Goal: Find specific page/section: Find specific page/section

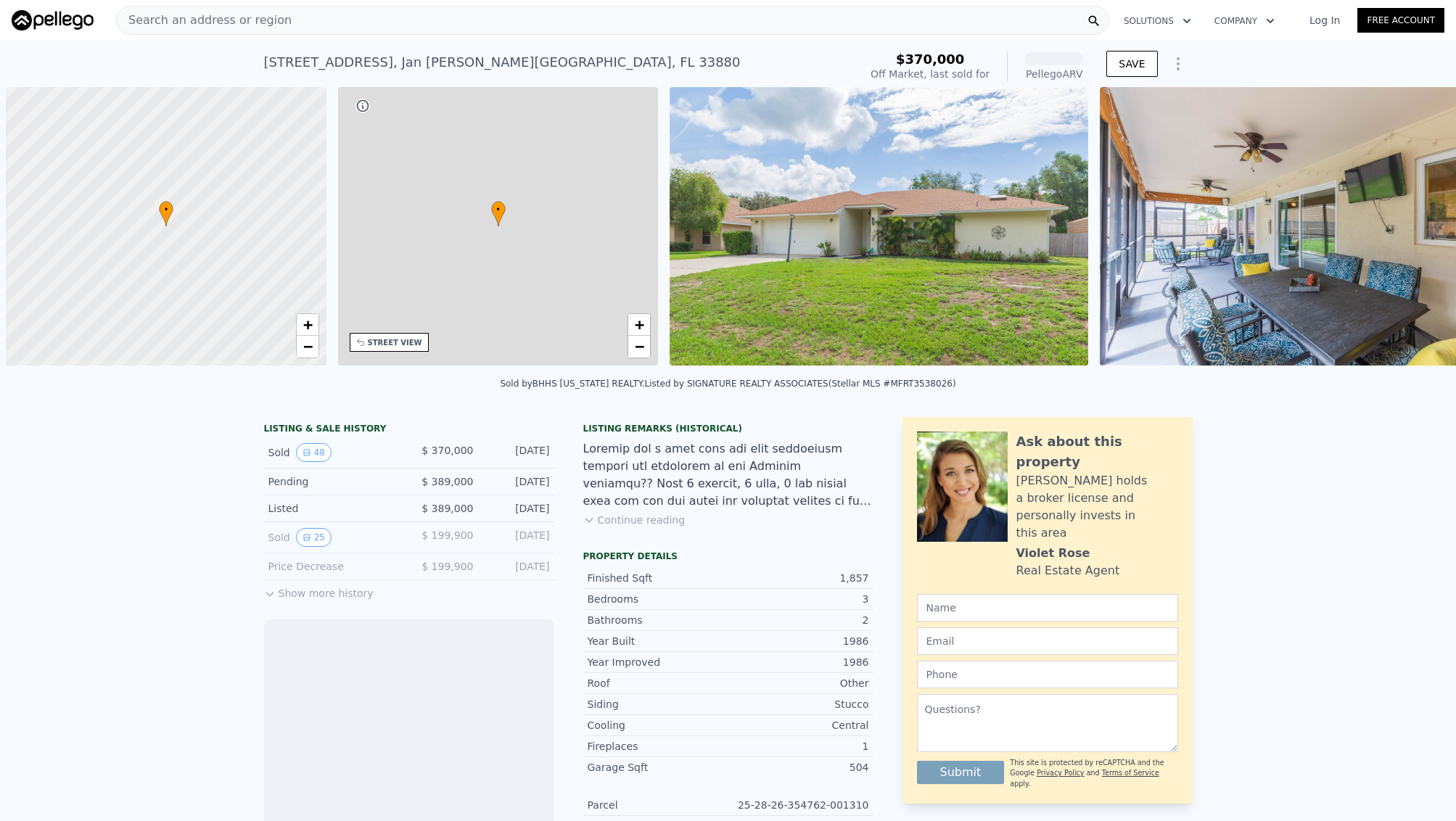
scroll to position [0, 5]
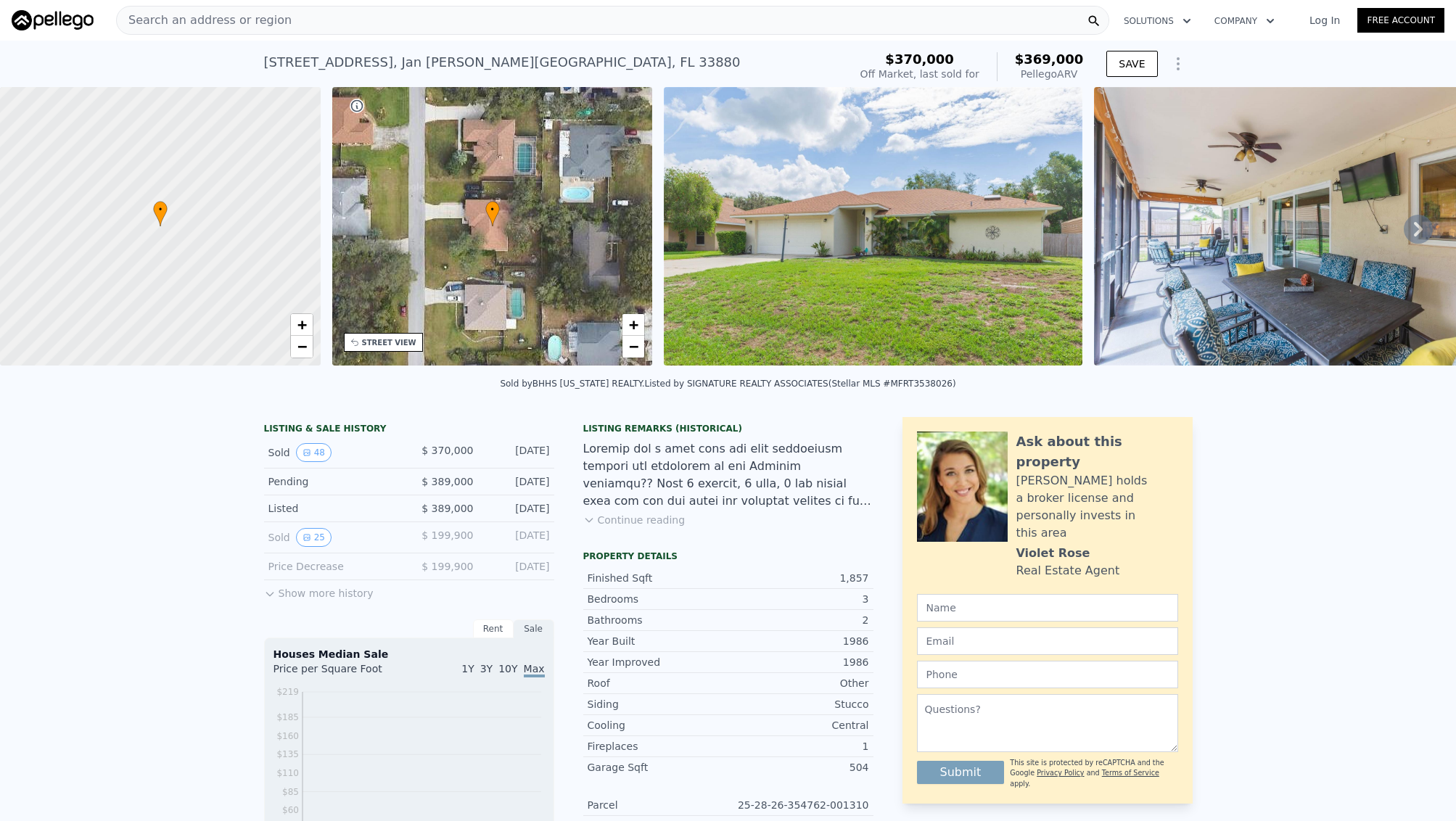
click at [855, 26] on div "Search an address or region" at bounding box center [612, 20] width 993 height 29
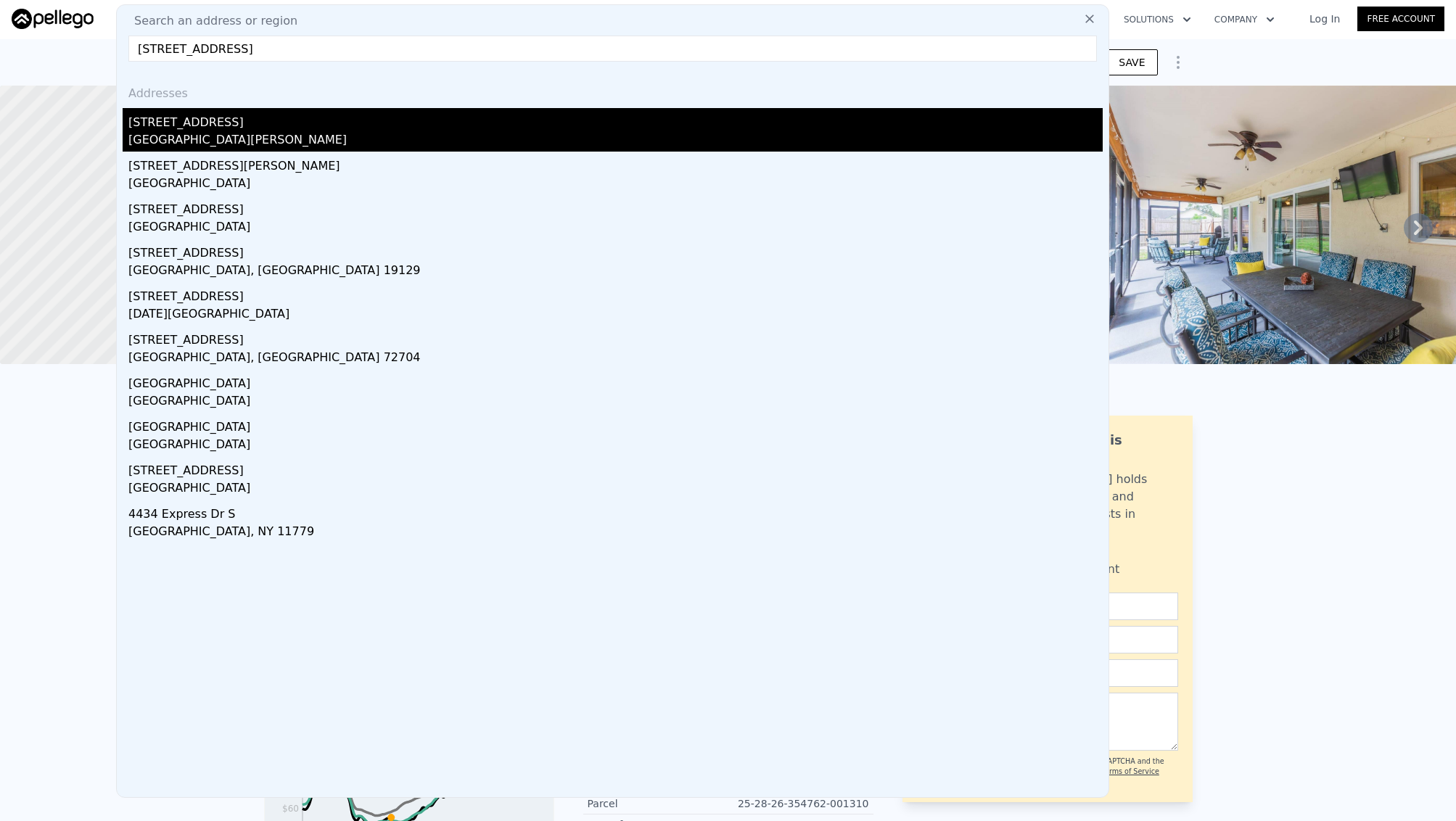
scroll to position [0, 0]
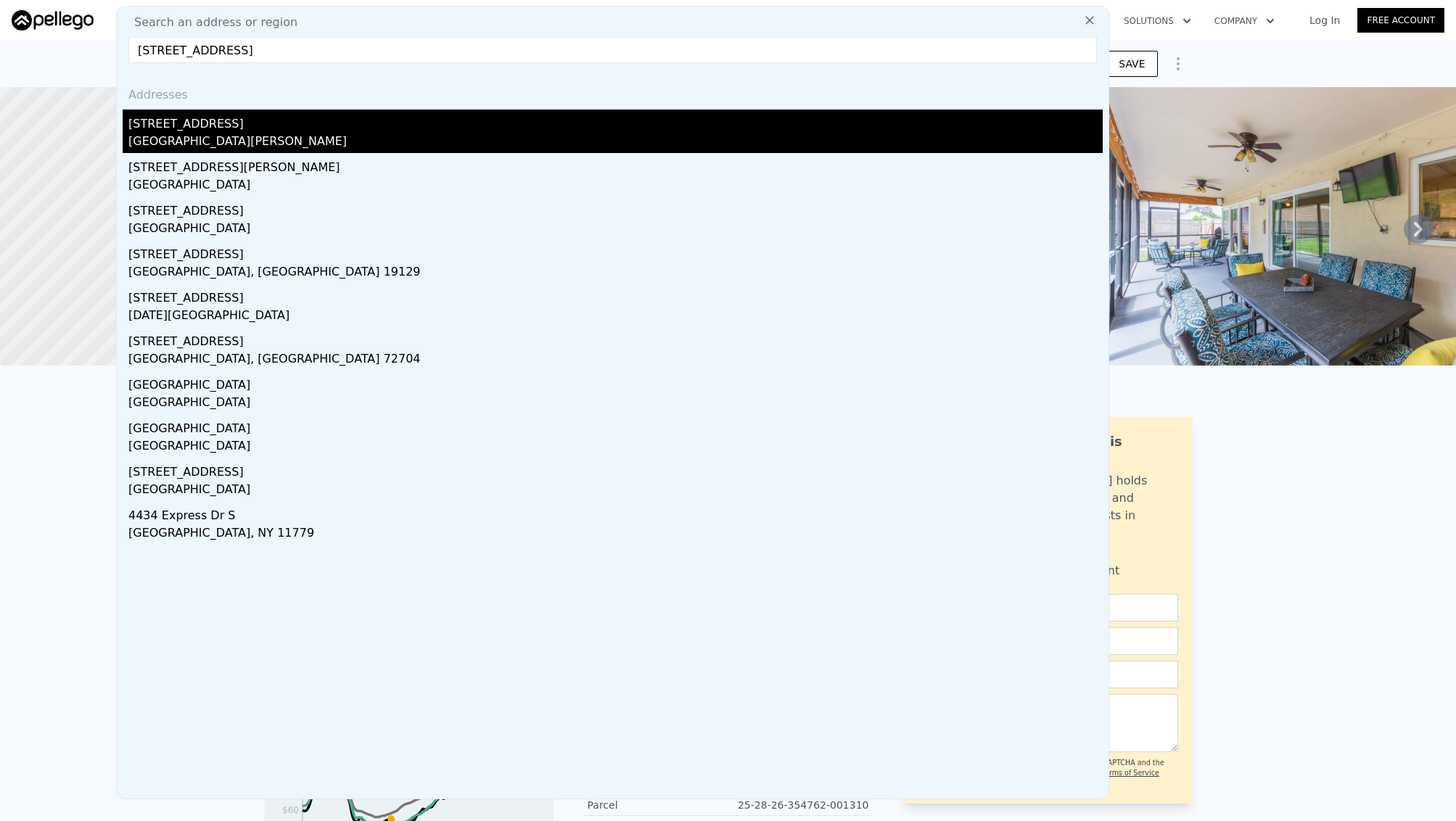
type input "[STREET_ADDRESS]"
click at [235, 129] on div "[STREET_ADDRESS]" at bounding box center [615, 121] width 974 height 23
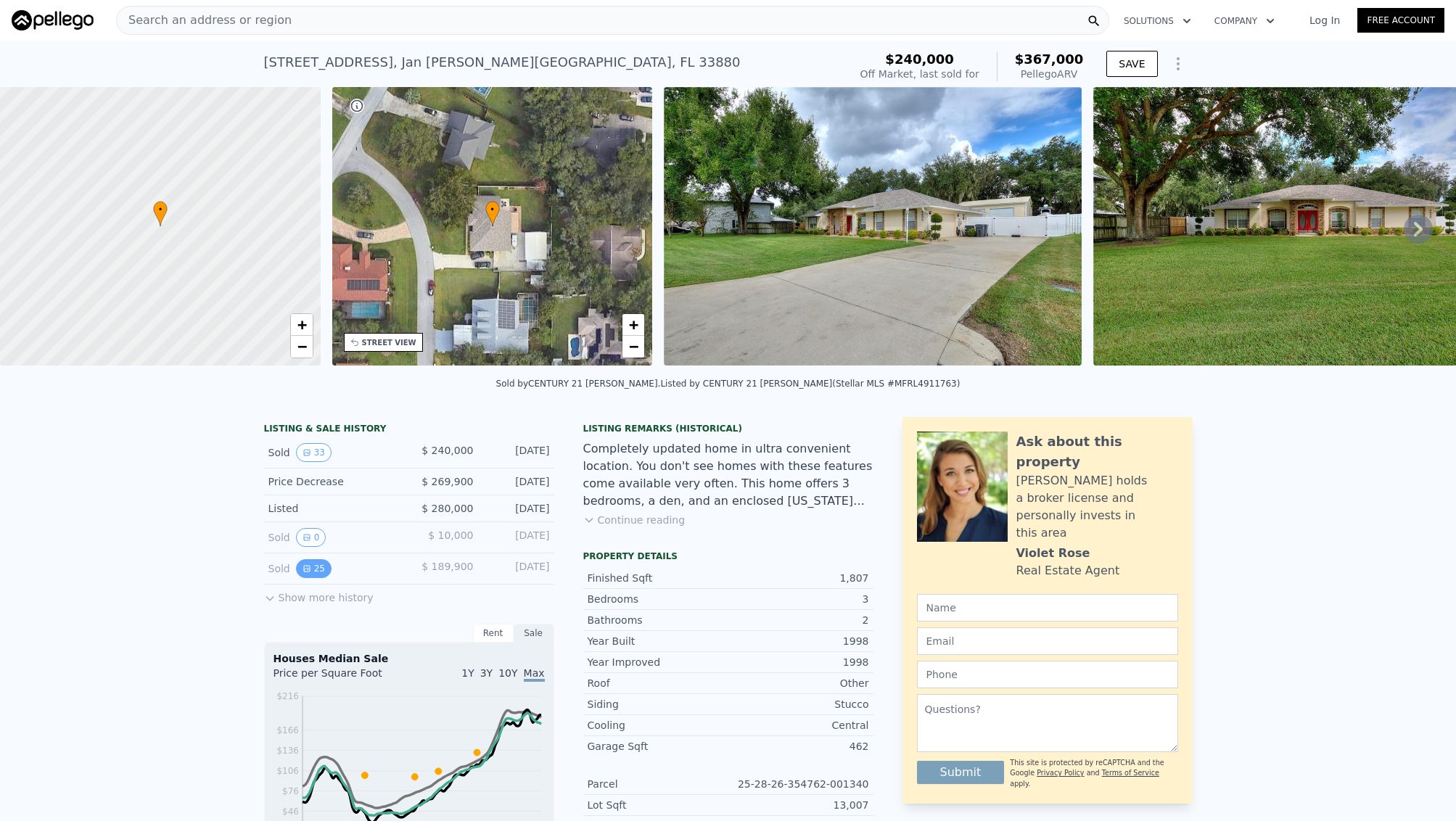
click at [317, 567] on button "25" at bounding box center [314, 568] width 36 height 19
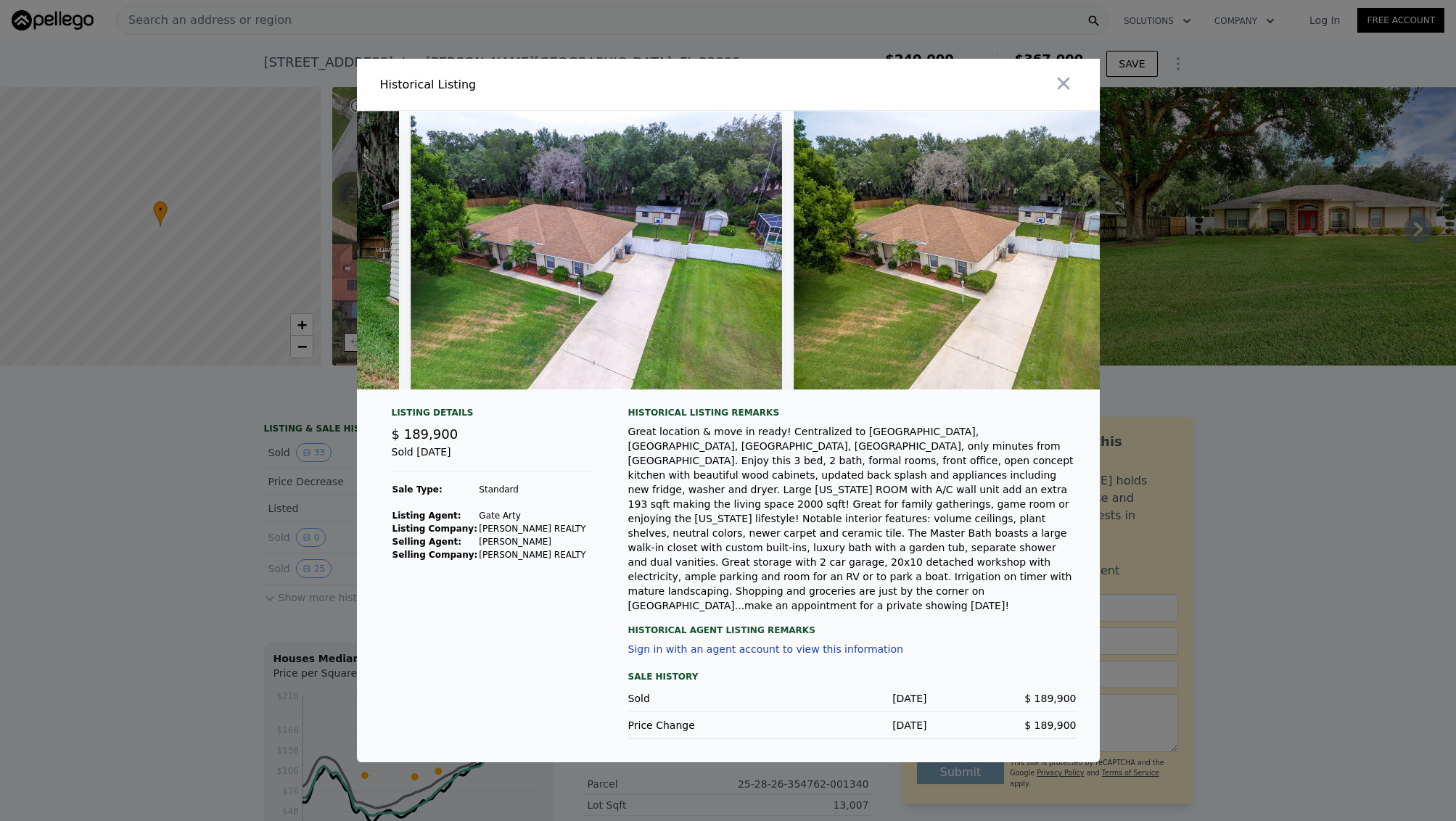
scroll to position [0, 9398]
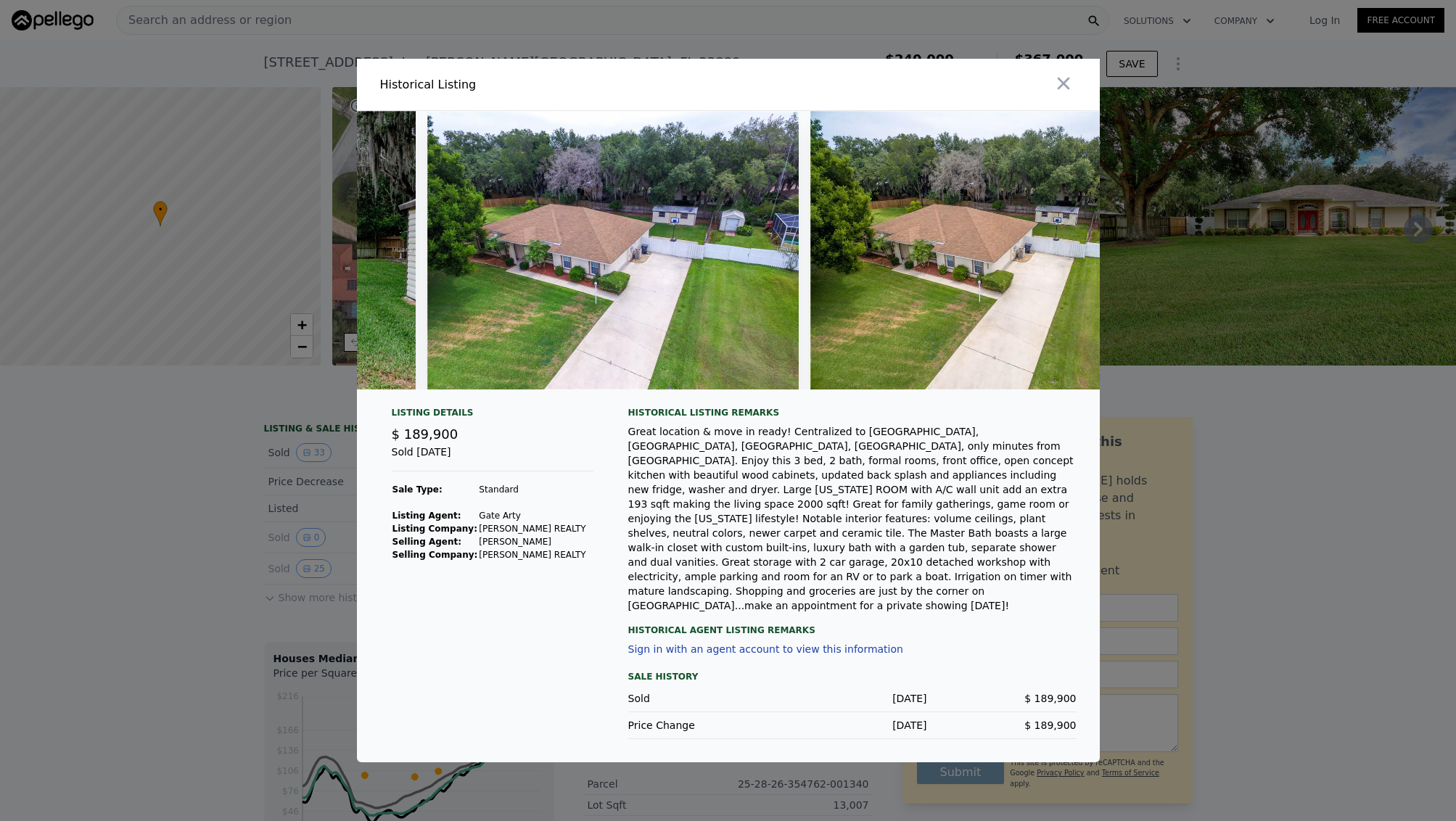
click at [174, 489] on div at bounding box center [728, 410] width 1456 height 821
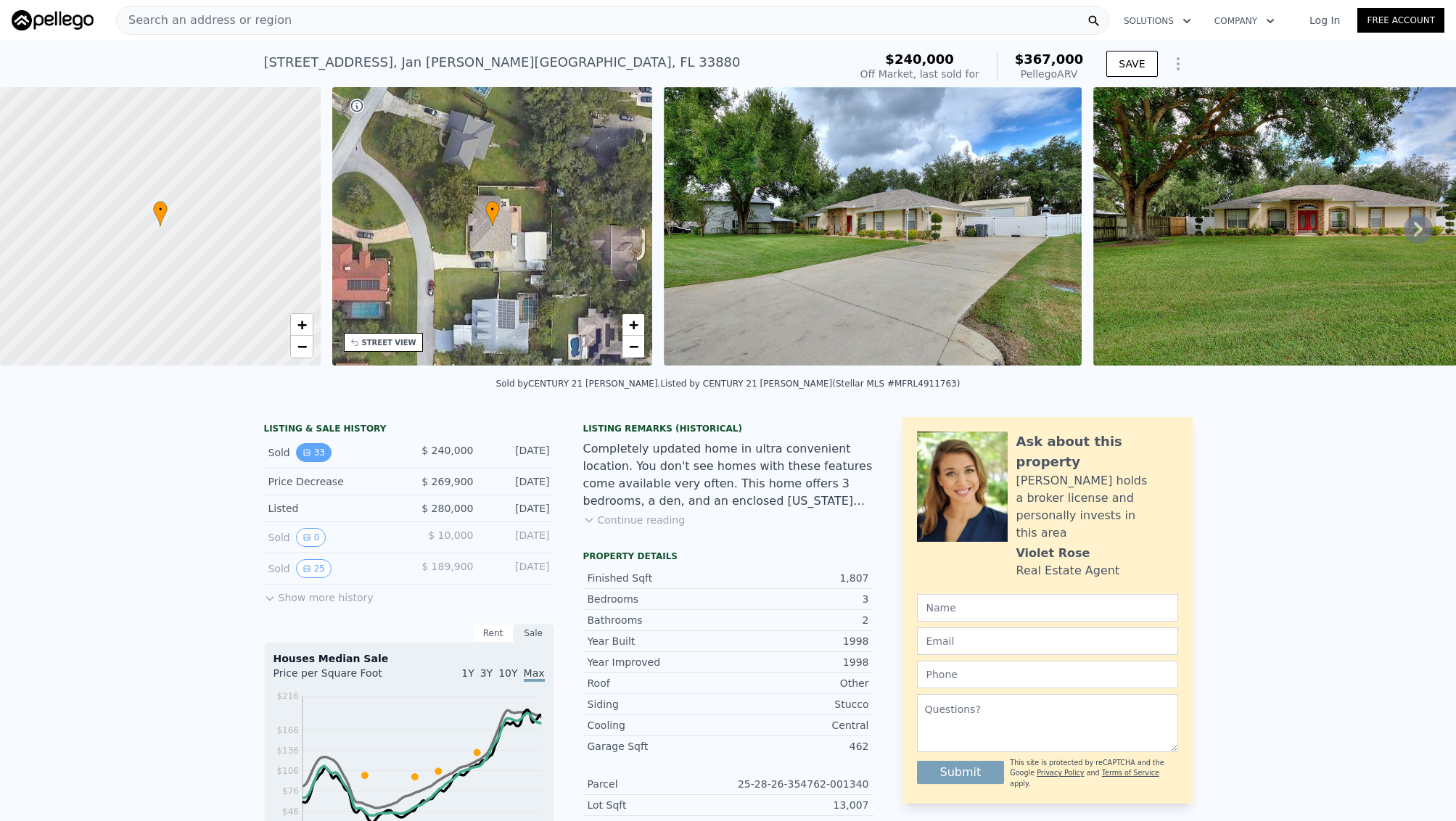
click at [314, 449] on button "33" at bounding box center [314, 452] width 36 height 19
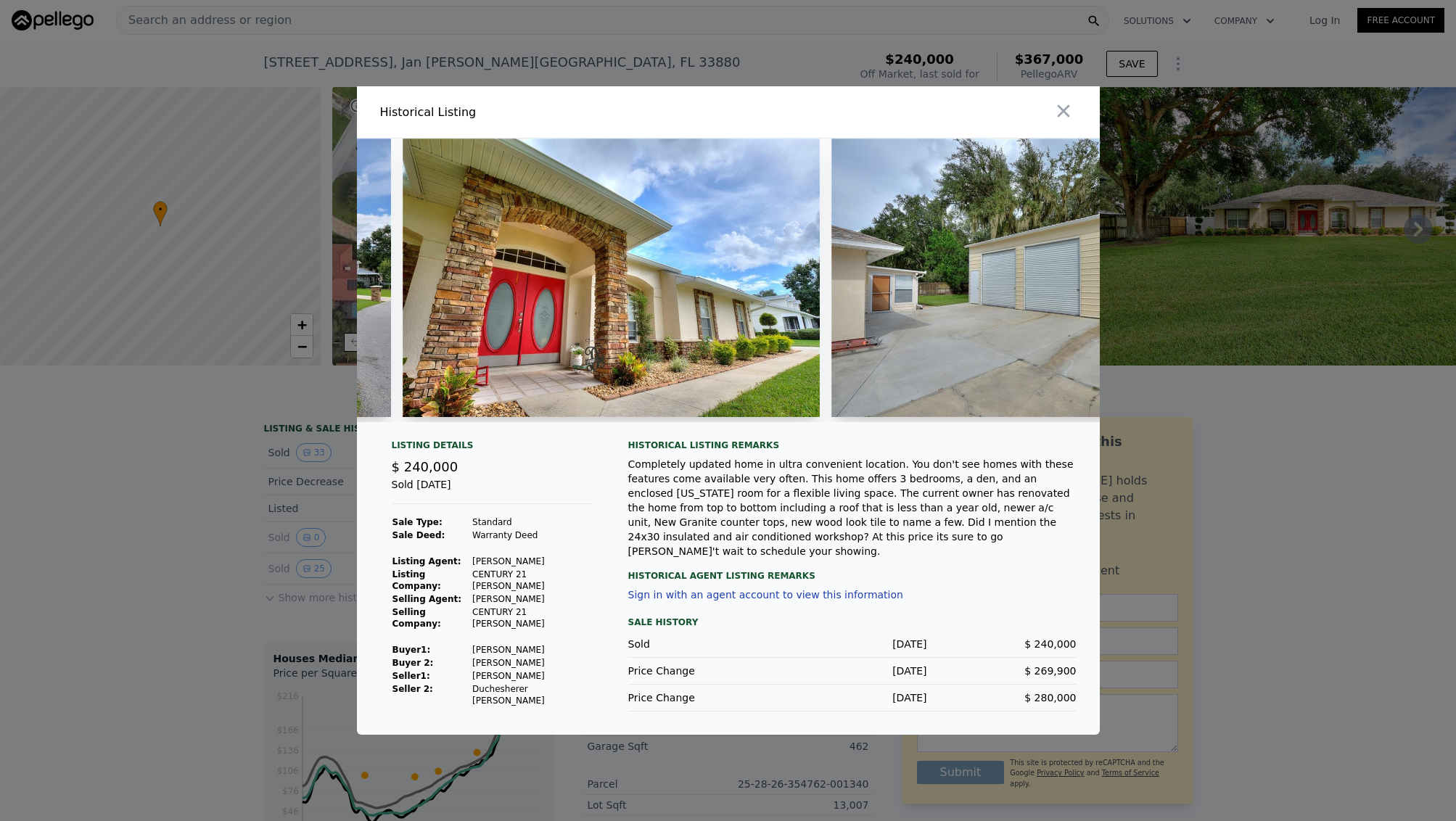
scroll to position [0, 1256]
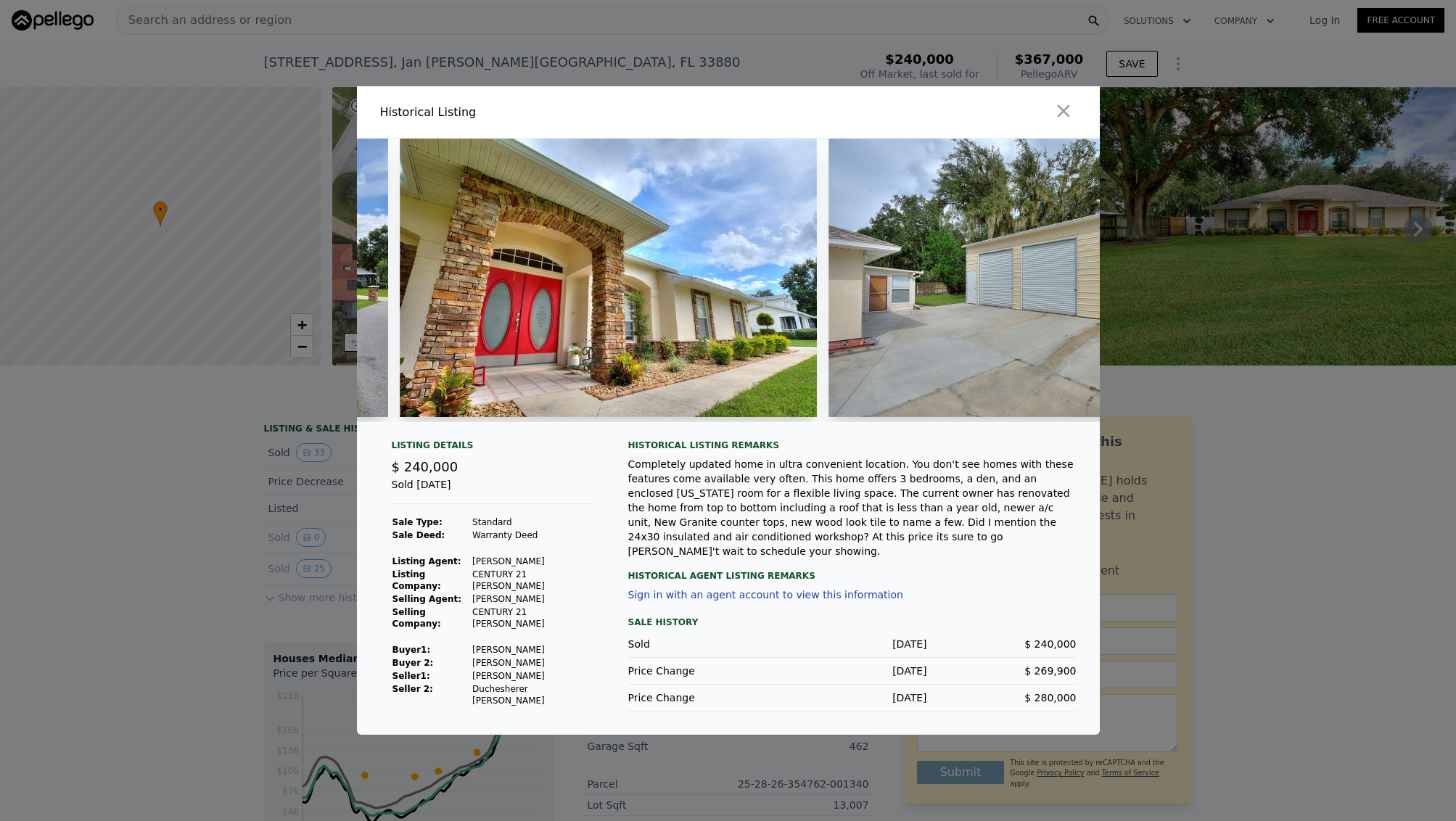
click at [129, 463] on div at bounding box center [728, 410] width 1456 height 821
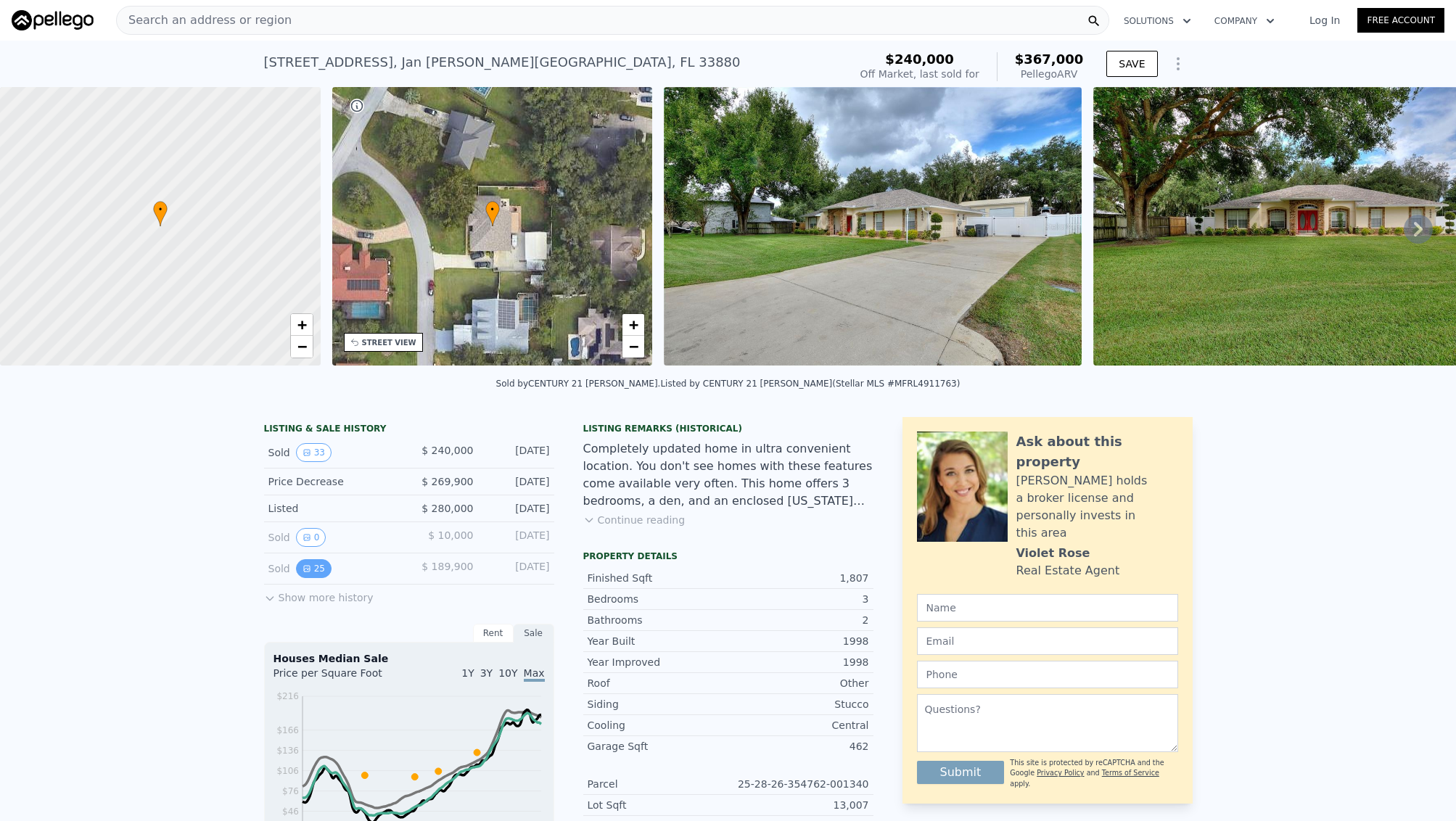
click at [321, 569] on button "25" at bounding box center [314, 568] width 36 height 19
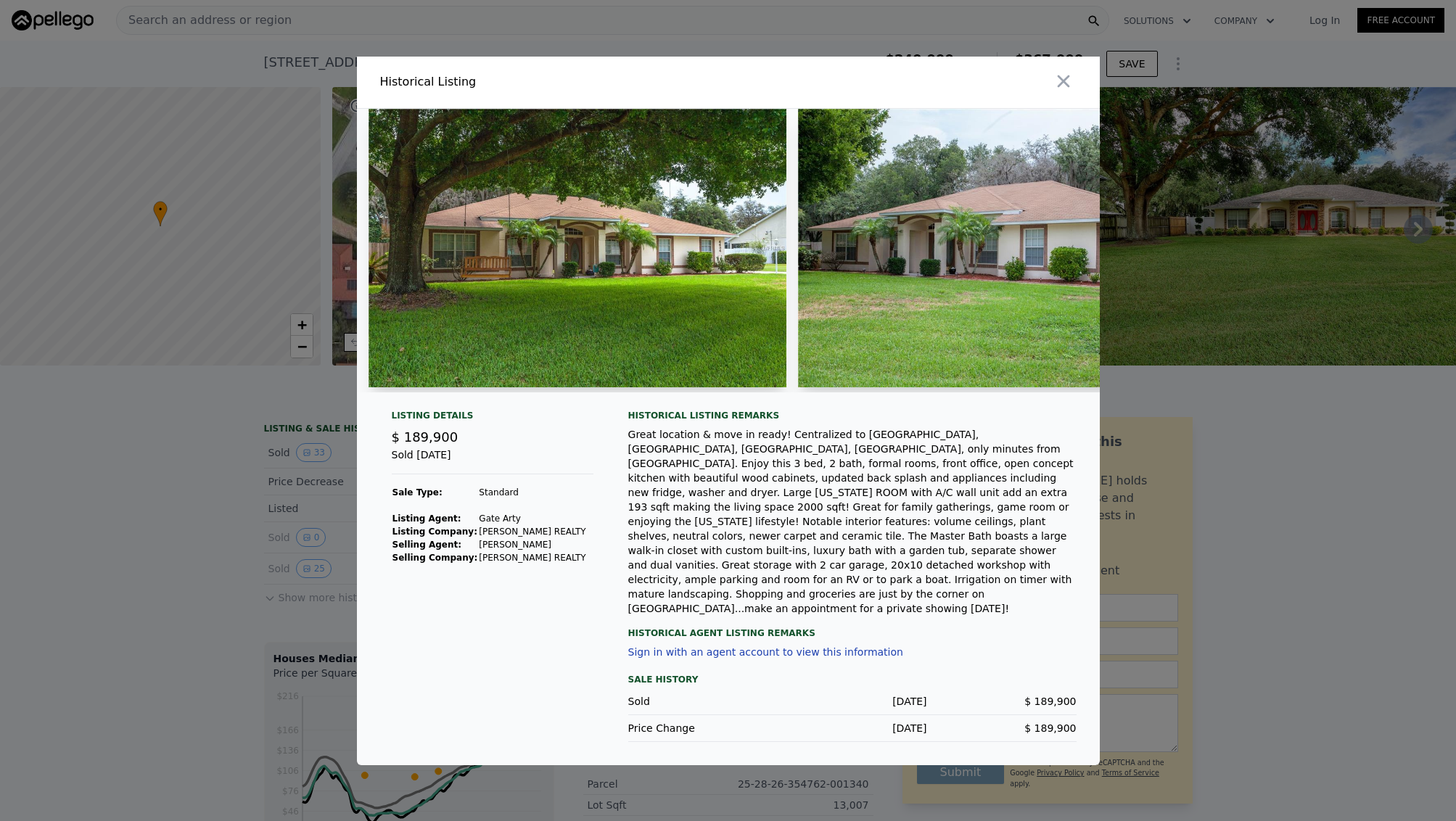
click at [193, 509] on div at bounding box center [728, 410] width 1456 height 821
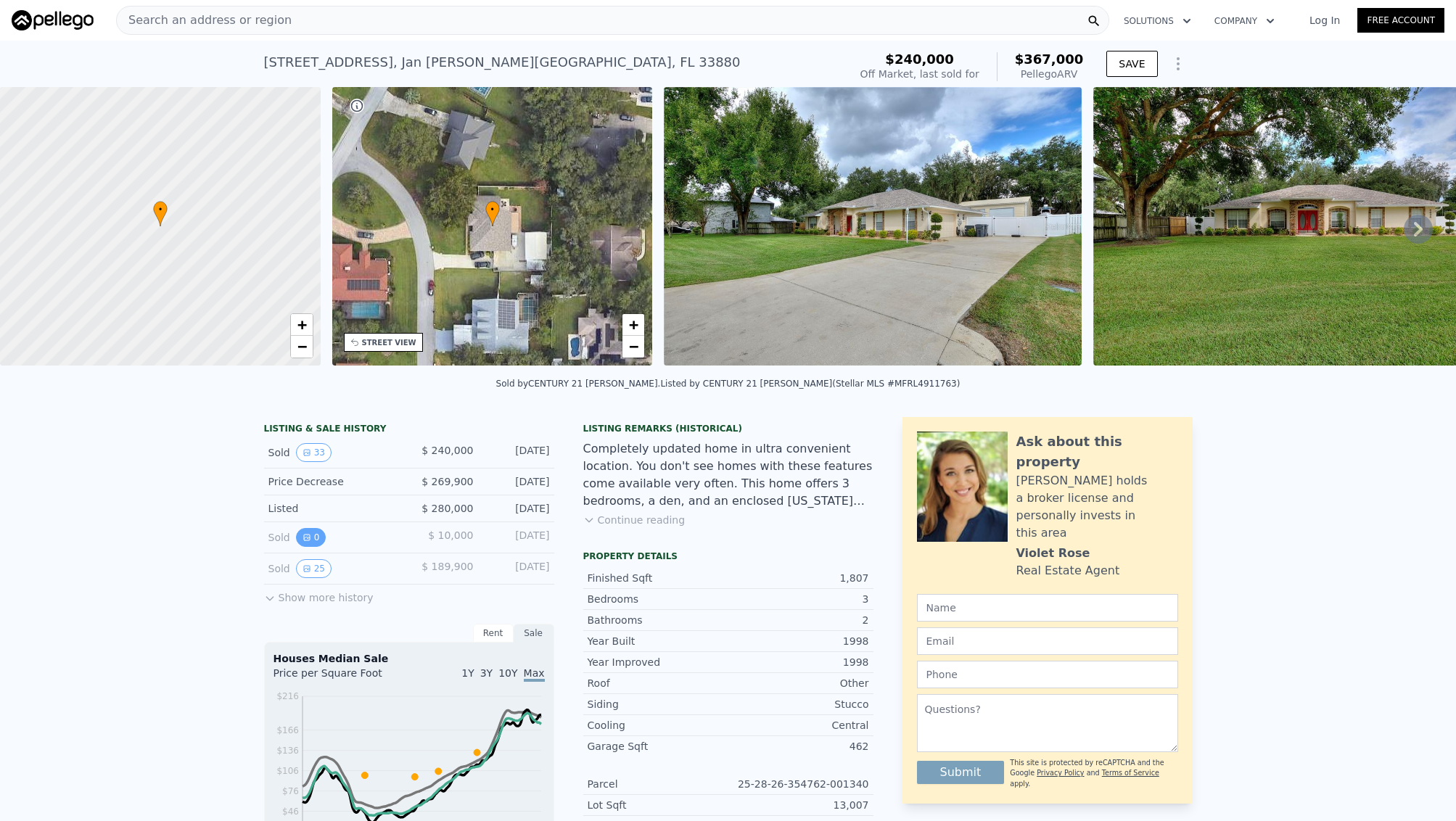
click at [315, 536] on button "0" at bounding box center [311, 537] width 31 height 19
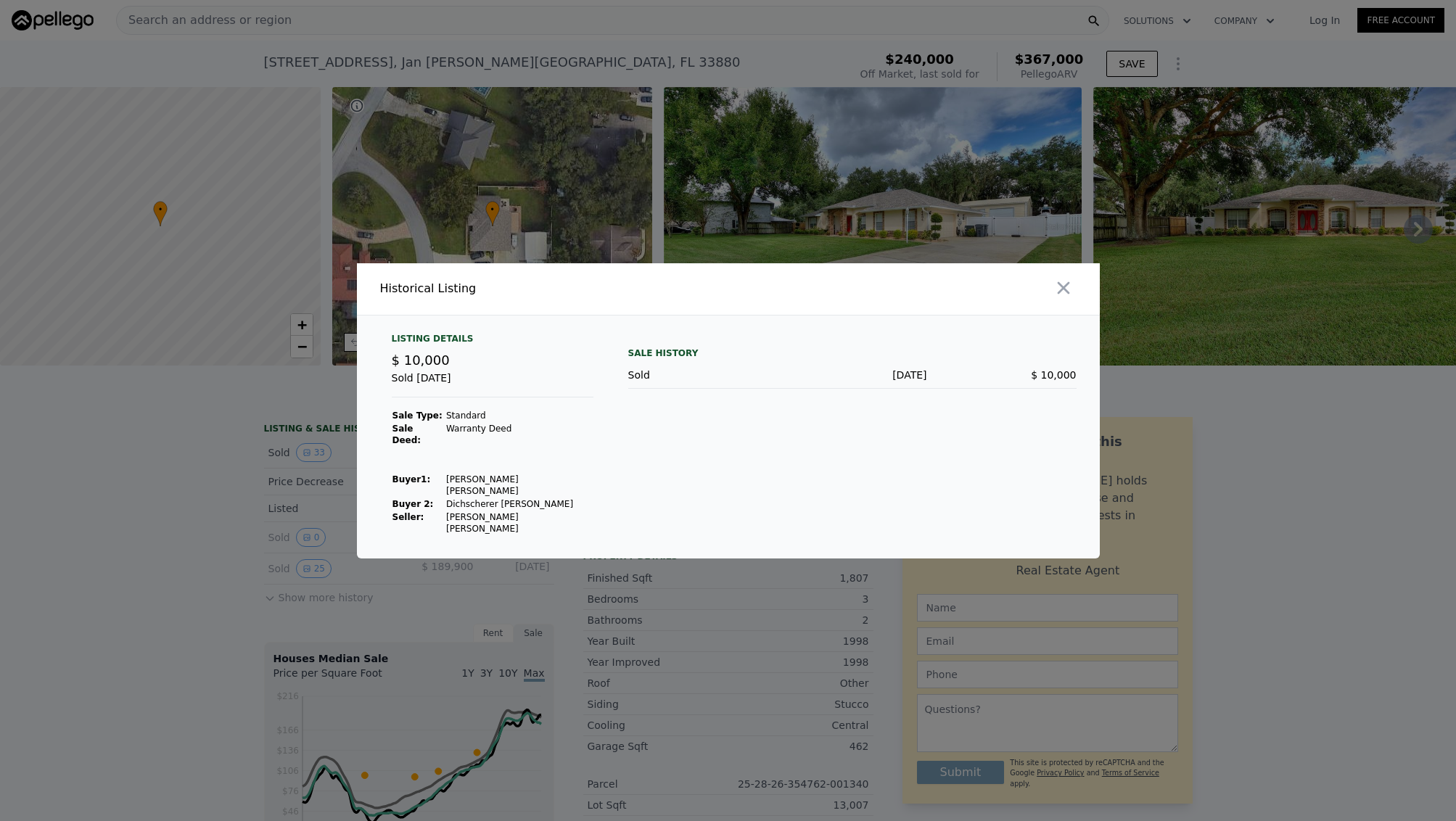
click at [204, 463] on div at bounding box center [728, 410] width 1456 height 821
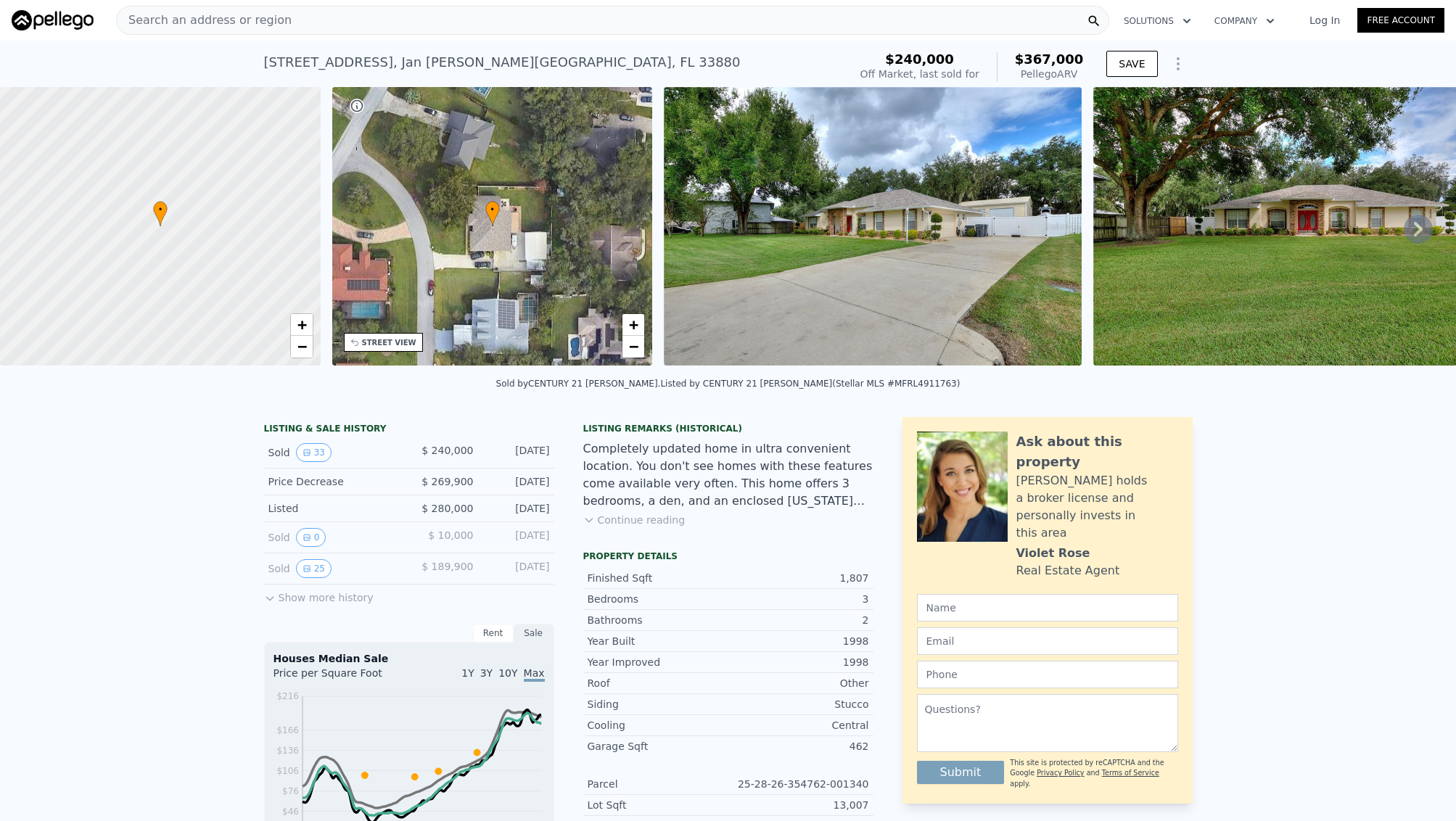
scroll to position [1, 0]
click at [308, 561] on button "25" at bounding box center [314, 567] width 36 height 19
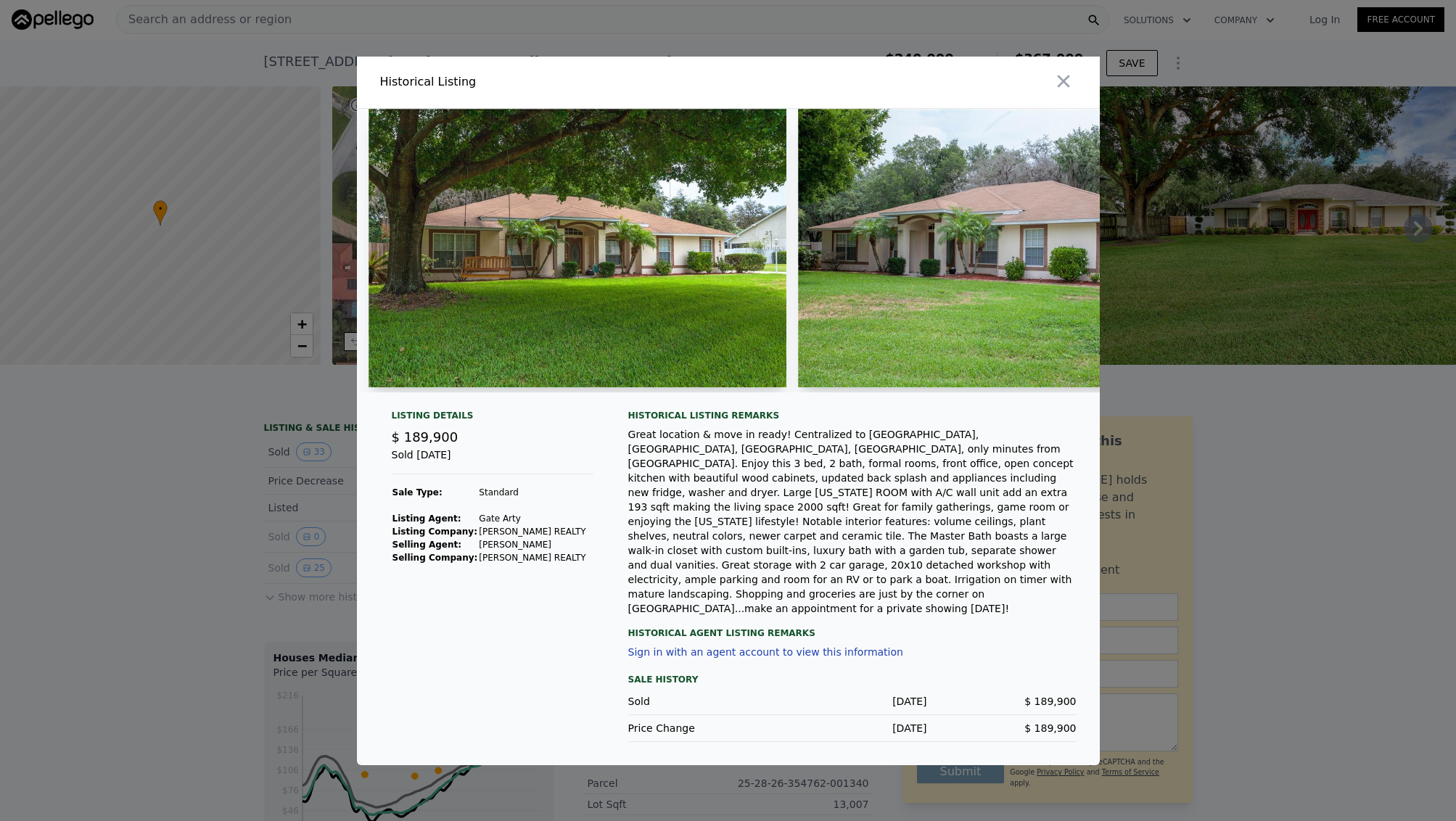
click at [200, 532] on div at bounding box center [728, 410] width 1456 height 821
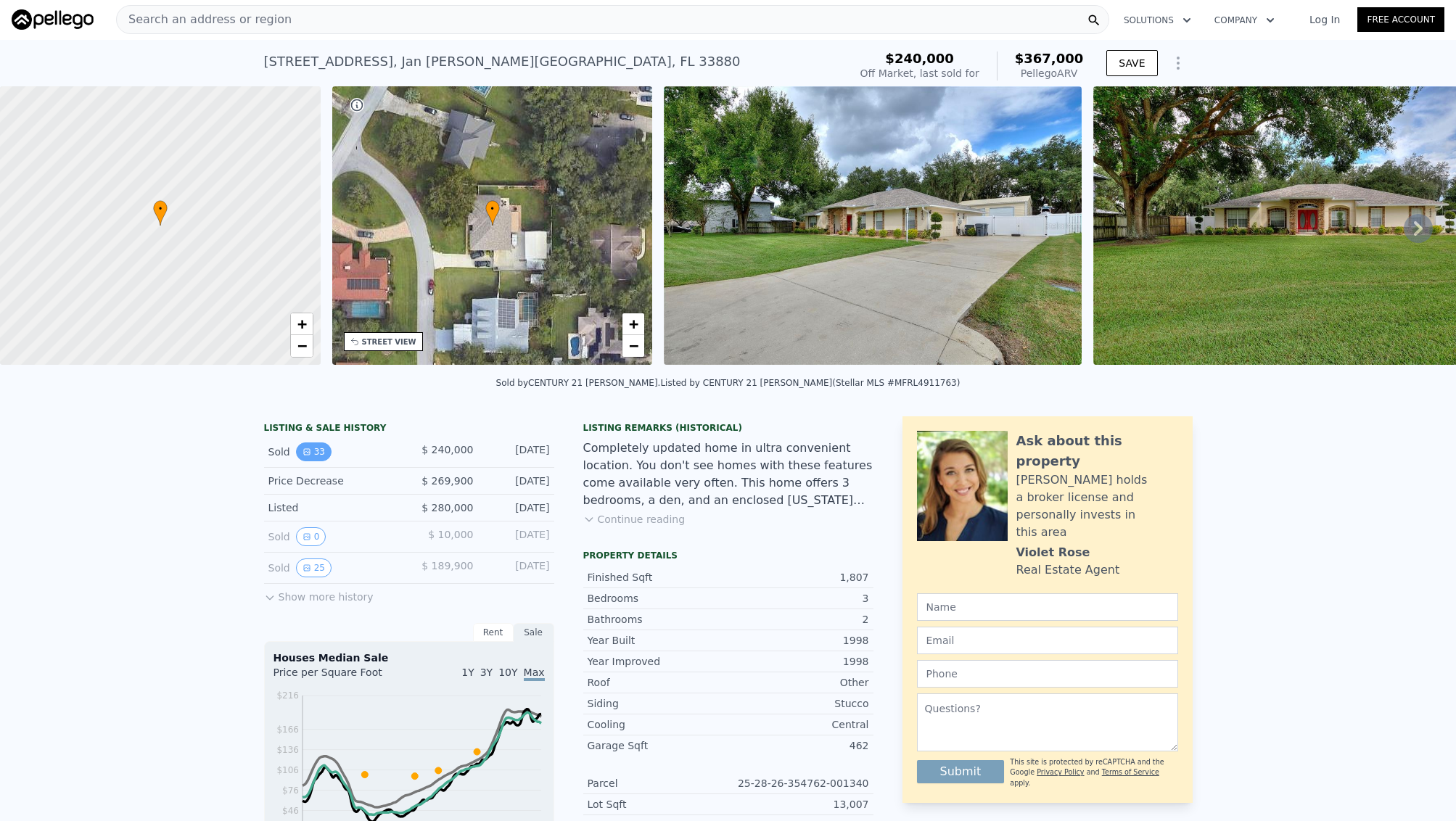
click at [324, 447] on button "33" at bounding box center [314, 451] width 36 height 19
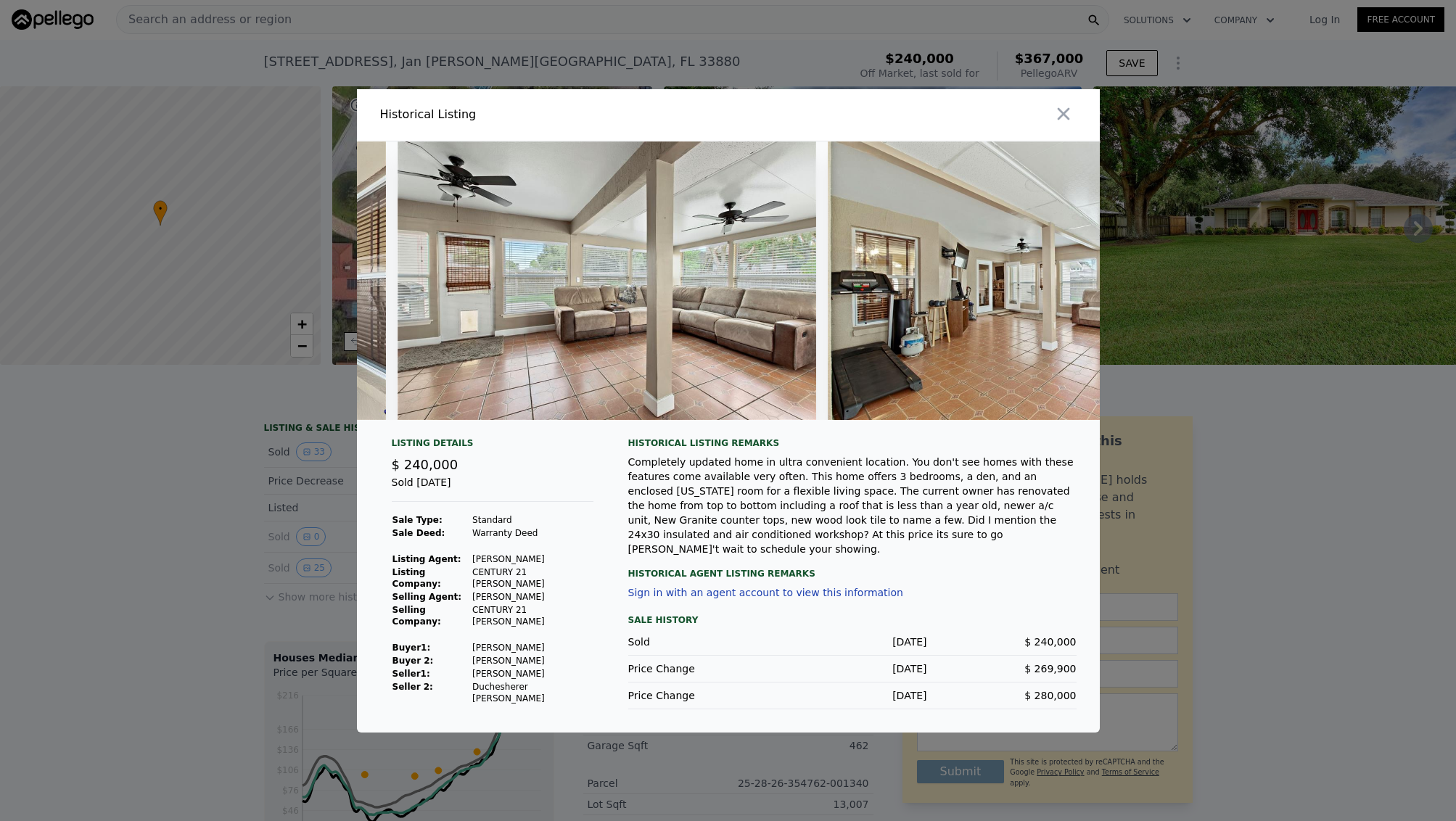
scroll to position [0, 13461]
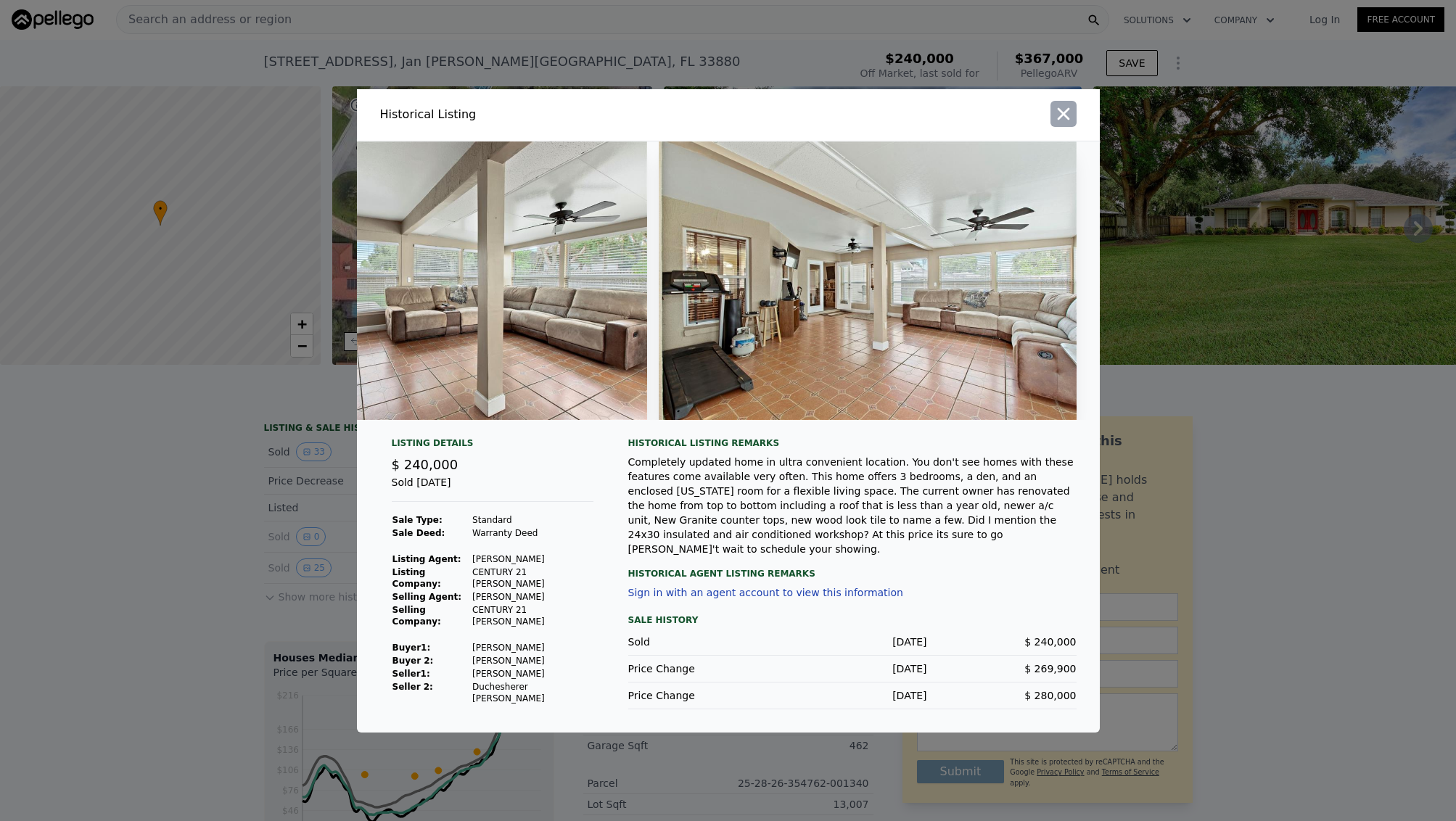
click at [1063, 124] on icon "button" at bounding box center [1063, 113] width 21 height 21
